Goal: Task Accomplishment & Management: Use online tool/utility

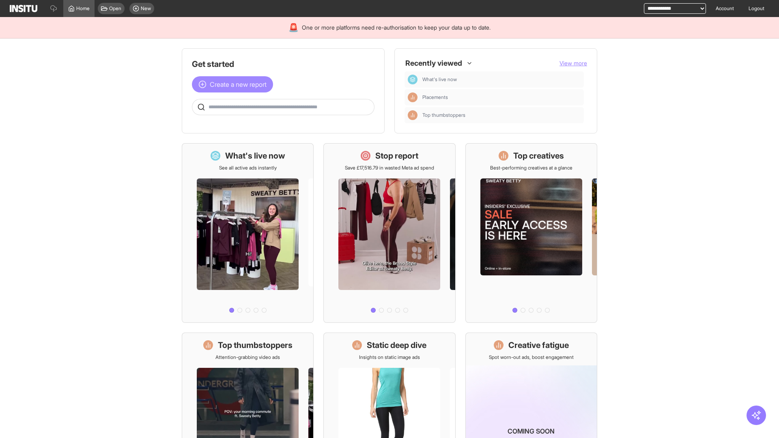
click at [235, 84] on span "Create a new report" at bounding box center [238, 85] width 57 height 10
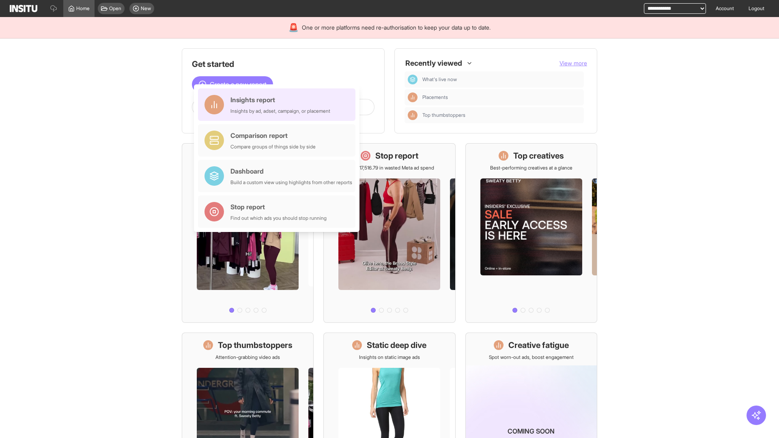
click at [279, 105] on div "Insights report Insights by ad, adset, campaign, or placement" at bounding box center [281, 104] width 100 height 19
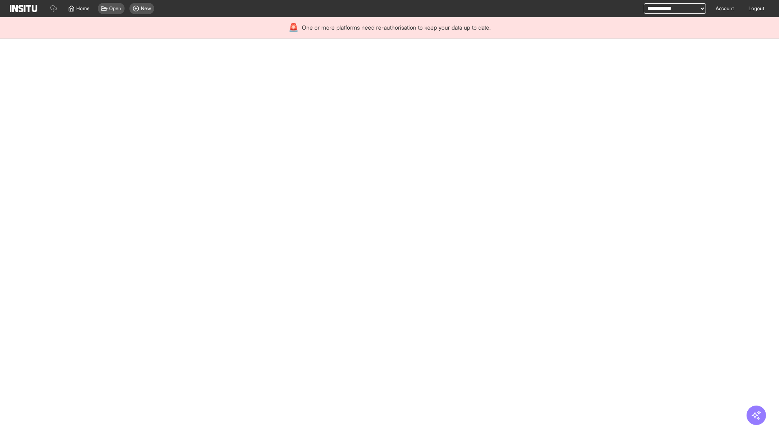
select select "**"
